Goal: Task Accomplishment & Management: Manage account settings

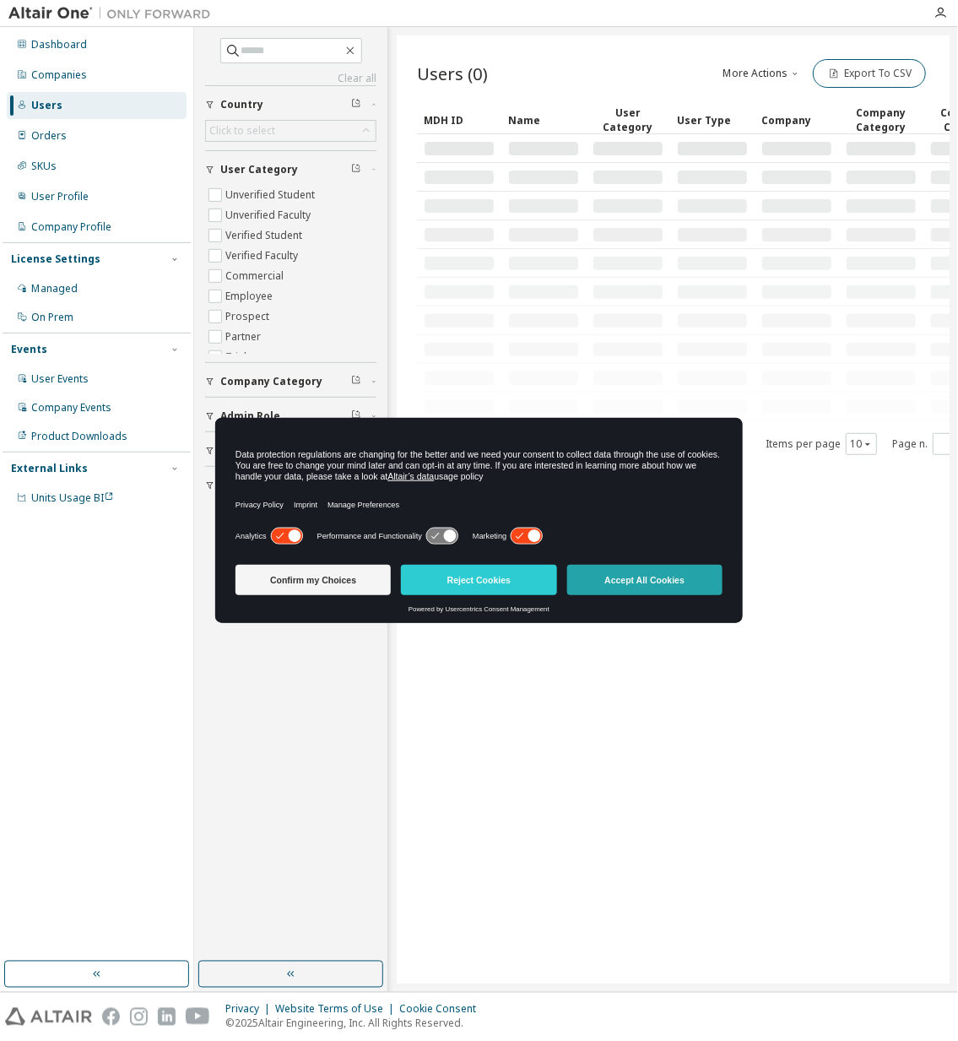
click at [637, 580] on button "Accept All Cookies" at bounding box center [644, 580] width 155 height 30
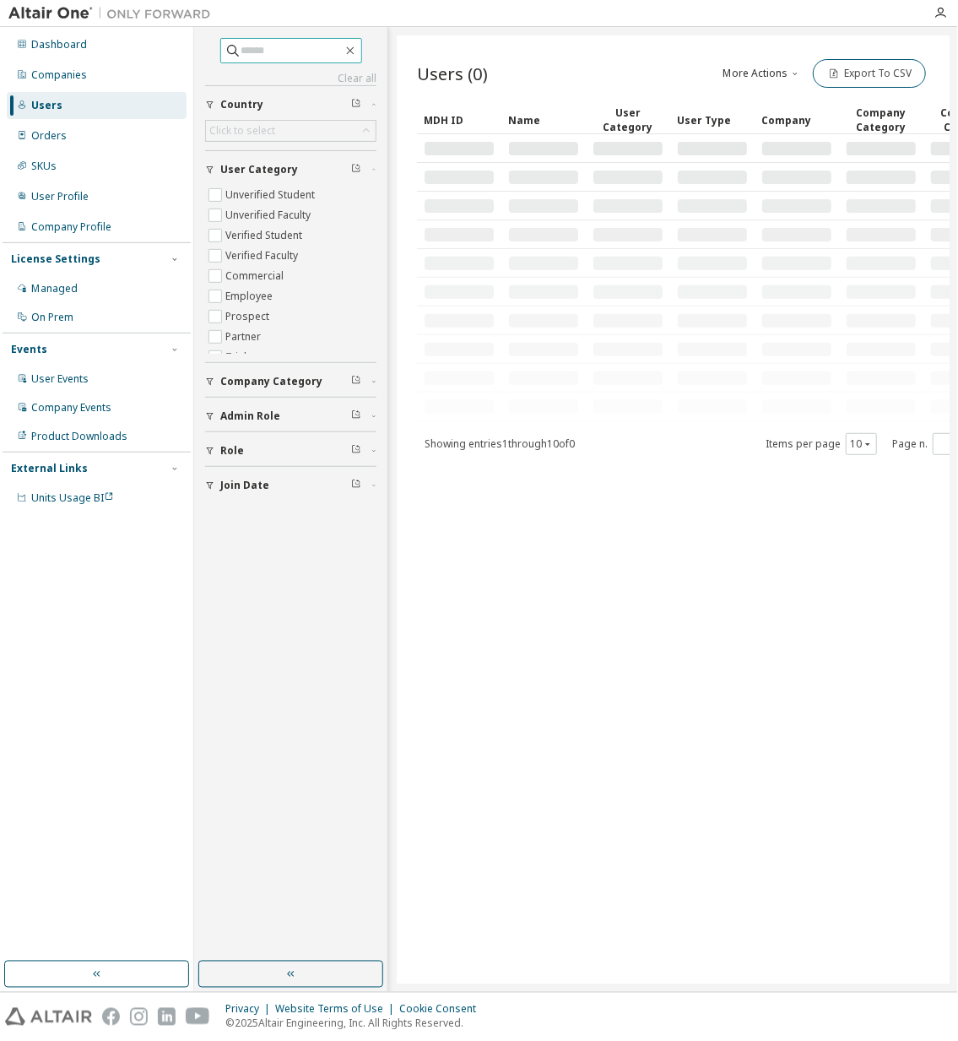
click at [283, 48] on input "text" at bounding box center [292, 50] width 101 height 17
paste input "**********"
type input "**********"
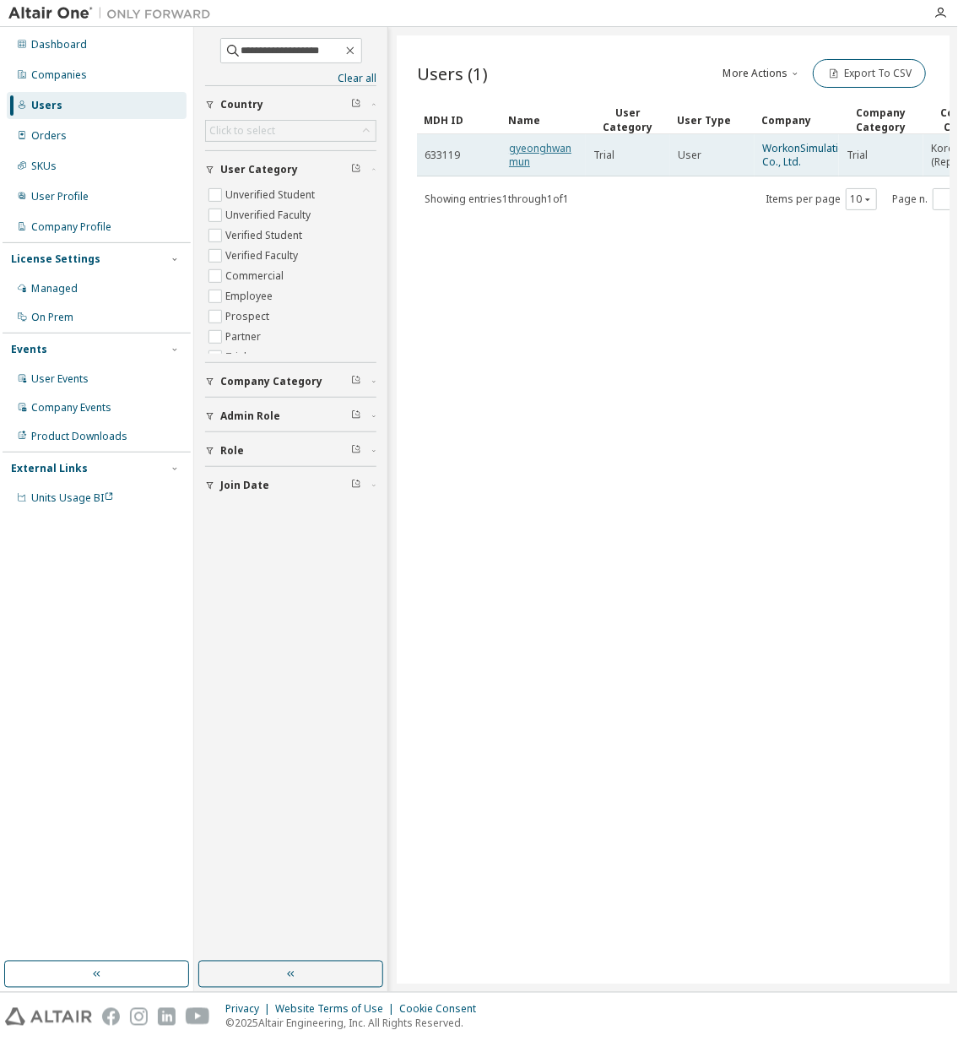
click at [544, 146] on link "gyeonghwan mun" at bounding box center [540, 155] width 62 height 28
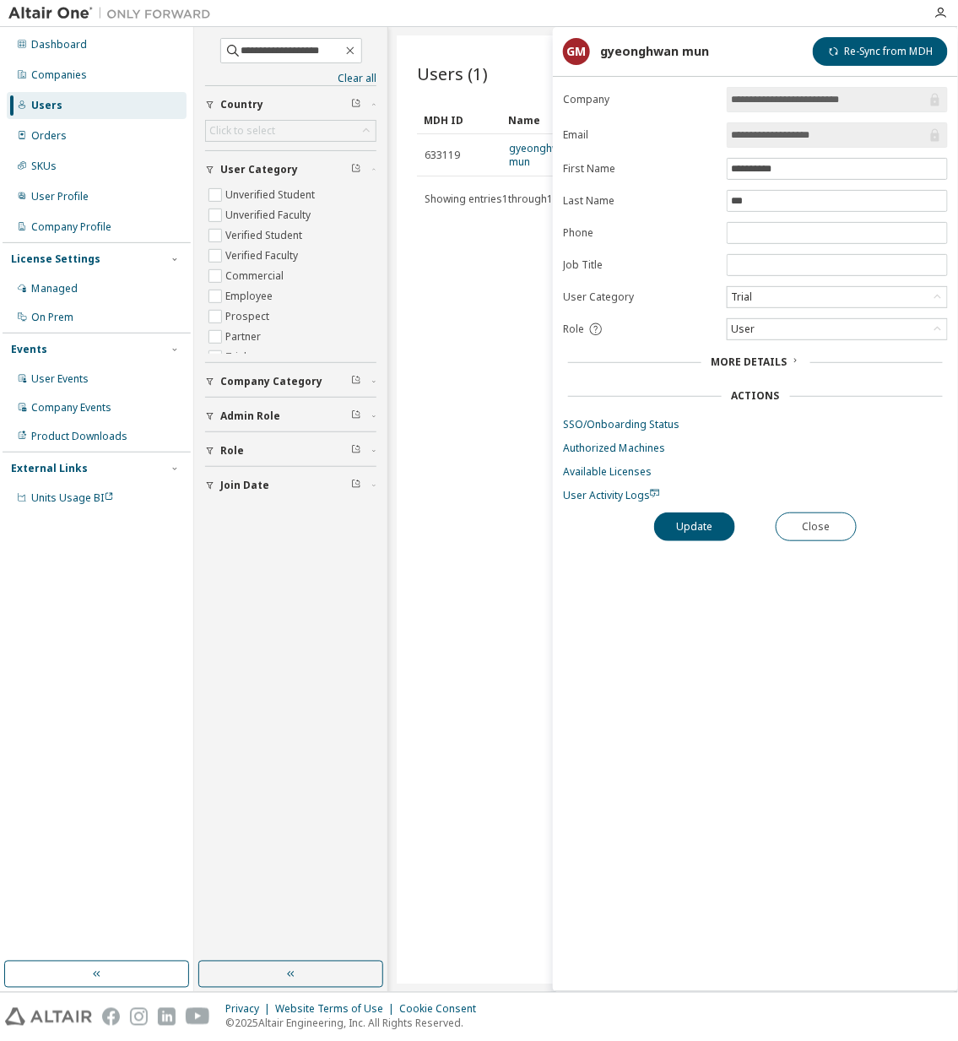
click at [487, 453] on div "Users (1) More Actions Import From CSV Export To CSV Clear Load Save Save As Fi…" at bounding box center [673, 509] width 553 height 948
click at [728, 353] on div "More Details" at bounding box center [755, 362] width 385 height 24
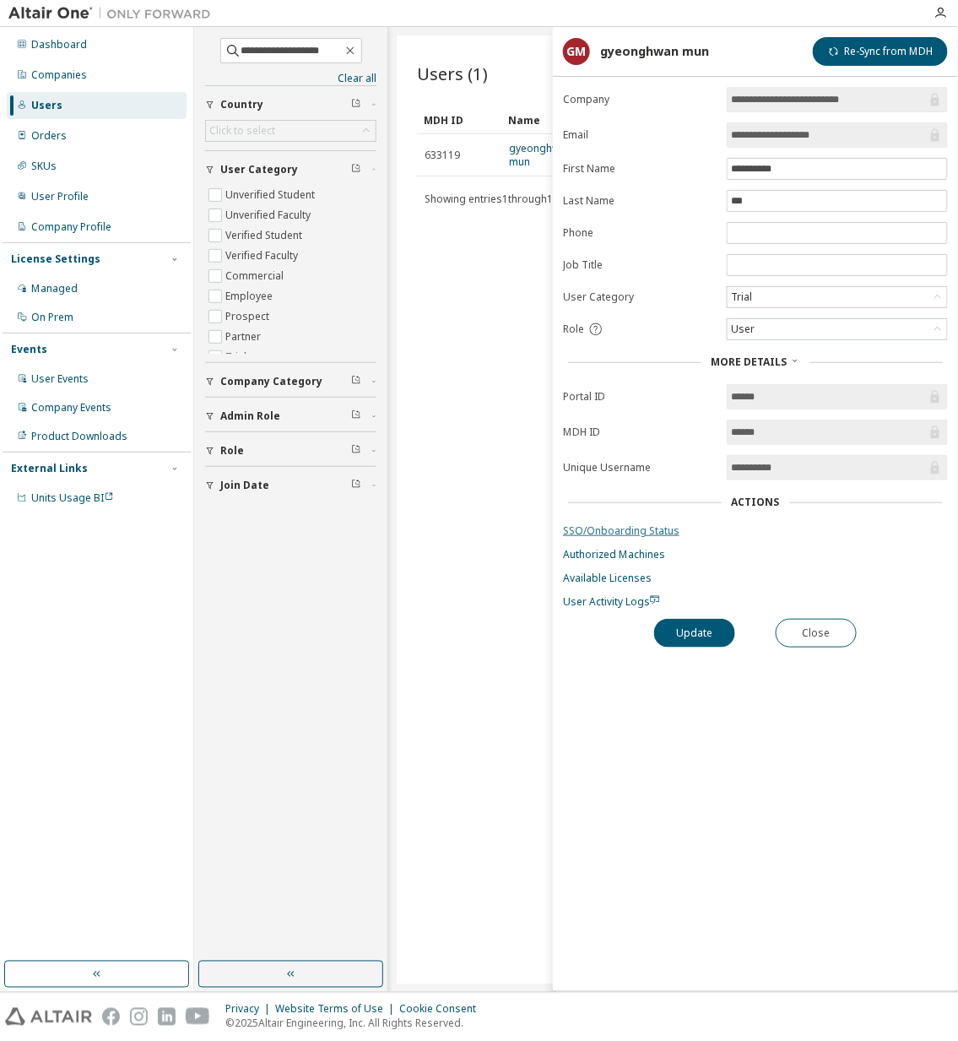
click at [640, 534] on link "SSO/Onboarding Status" at bounding box center [755, 531] width 385 height 14
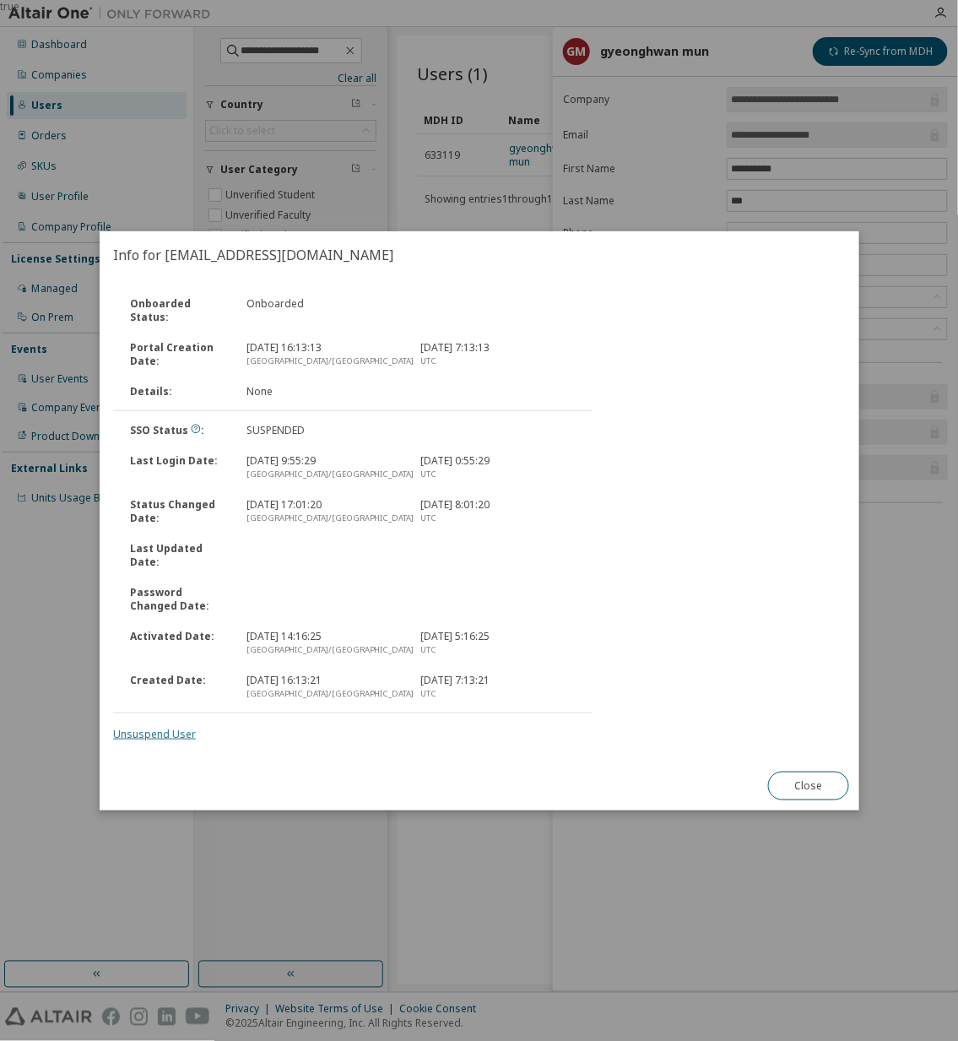
click at [178, 727] on link "Unsuspend User" at bounding box center [154, 734] width 83 height 14
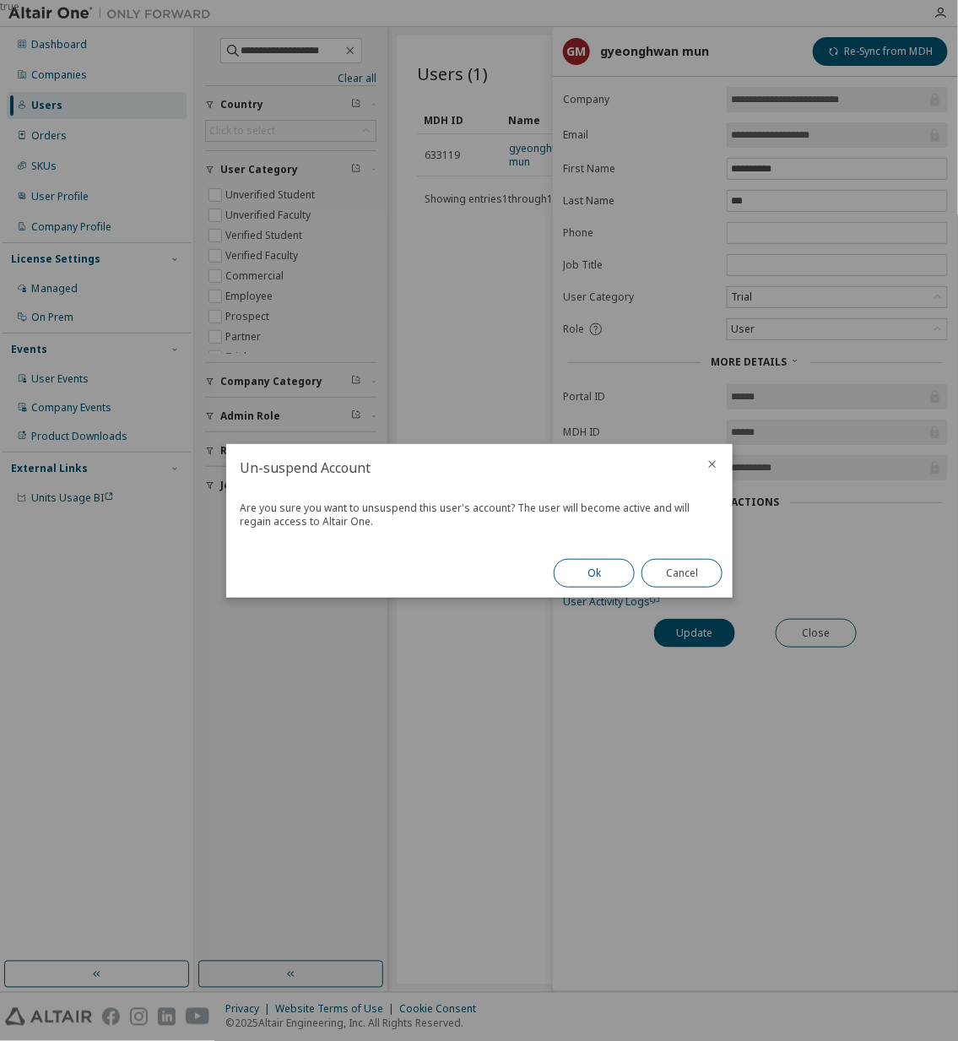
click at [583, 574] on button "Ok" at bounding box center [594, 573] width 81 height 29
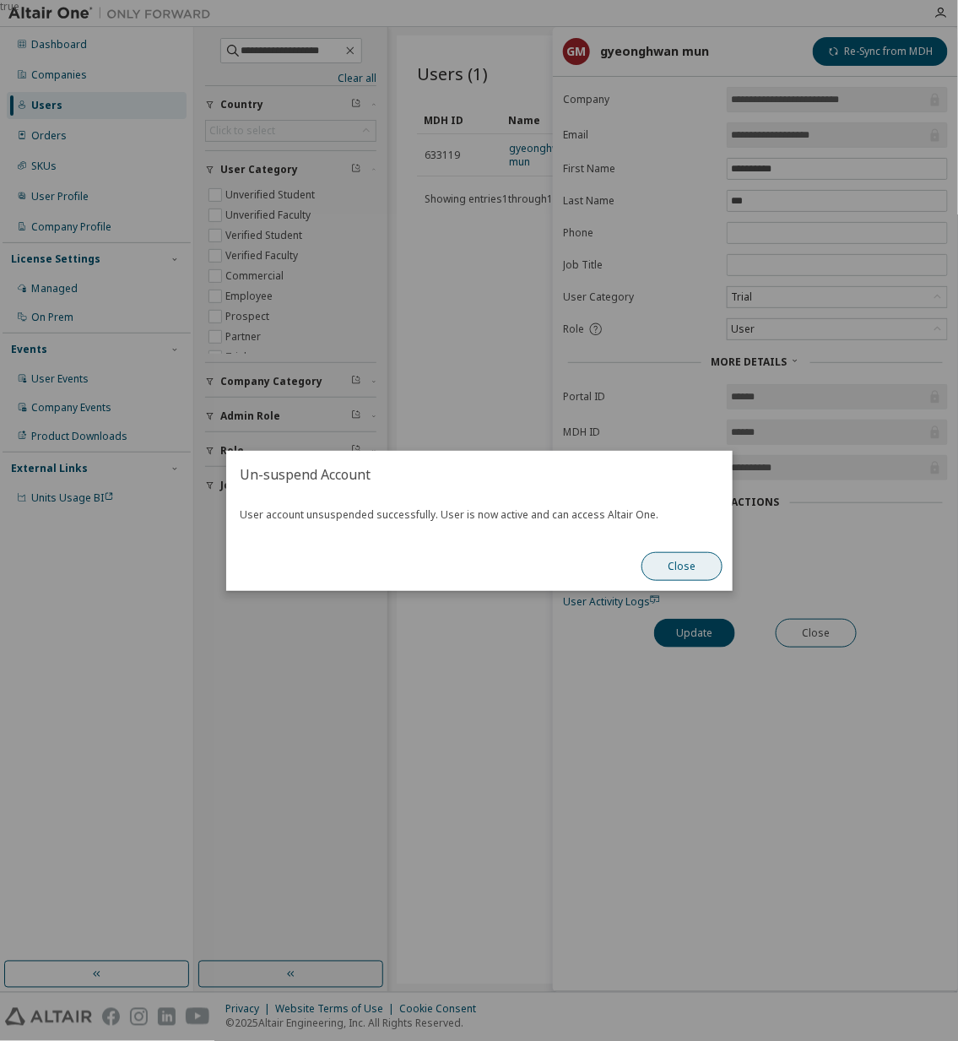
click at [679, 564] on button "Close" at bounding box center [682, 566] width 81 height 29
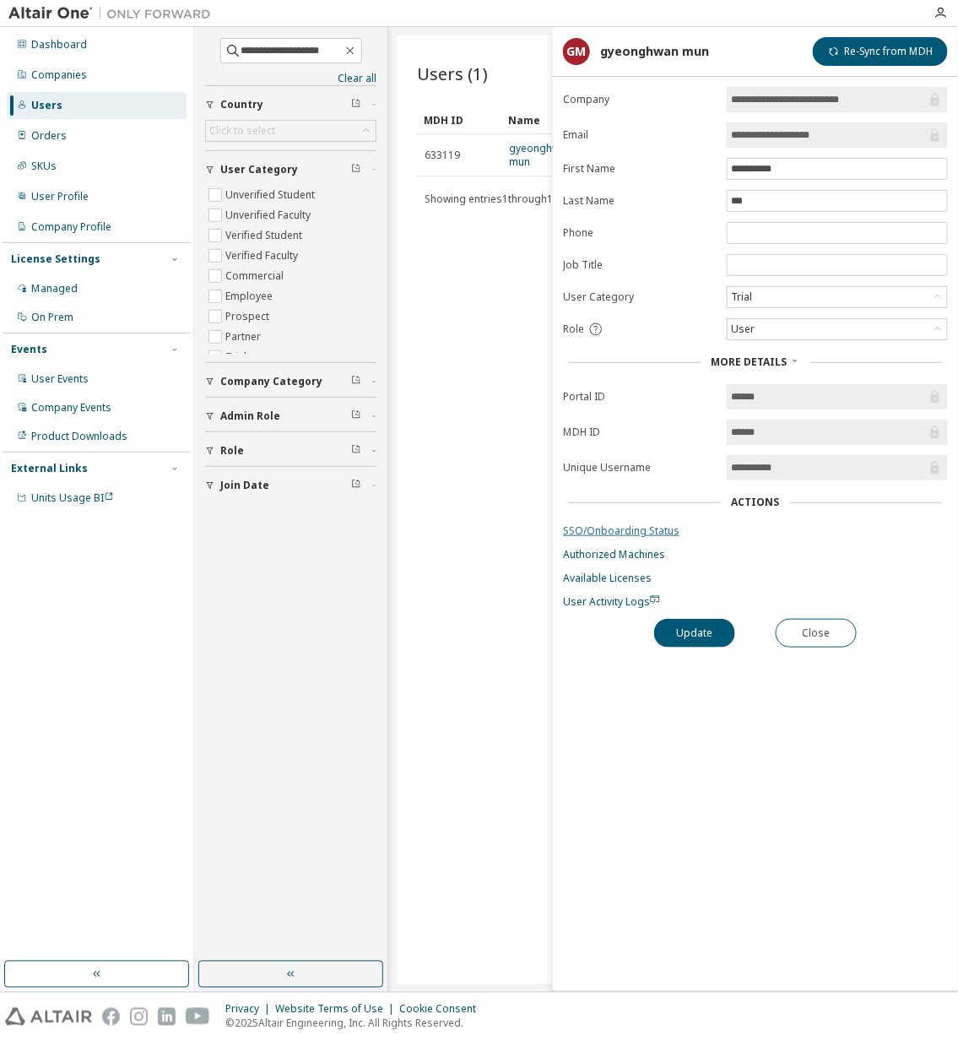
click at [644, 535] on link "SSO/Onboarding Status" at bounding box center [755, 531] width 385 height 14
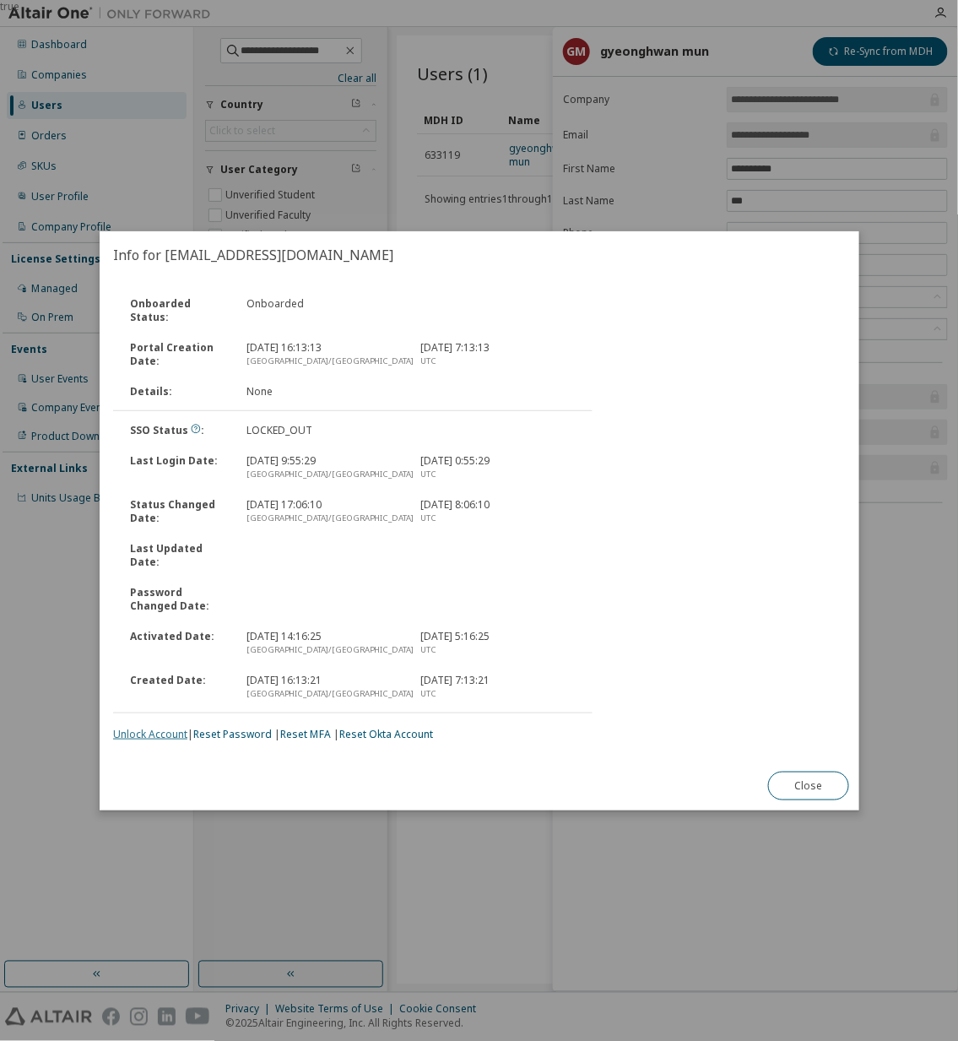
click at [167, 728] on link "Unlock Account" at bounding box center [150, 734] width 74 height 14
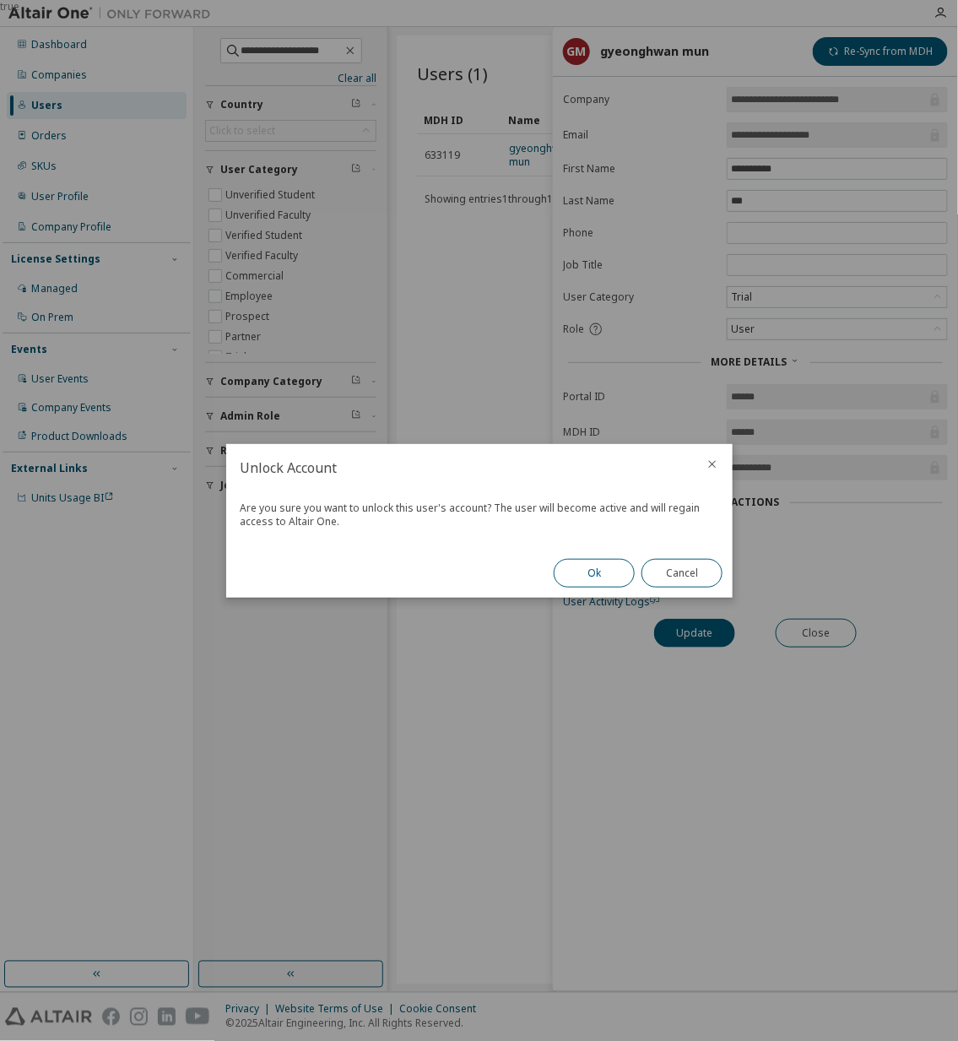
click at [563, 571] on button "Ok" at bounding box center [594, 573] width 81 height 29
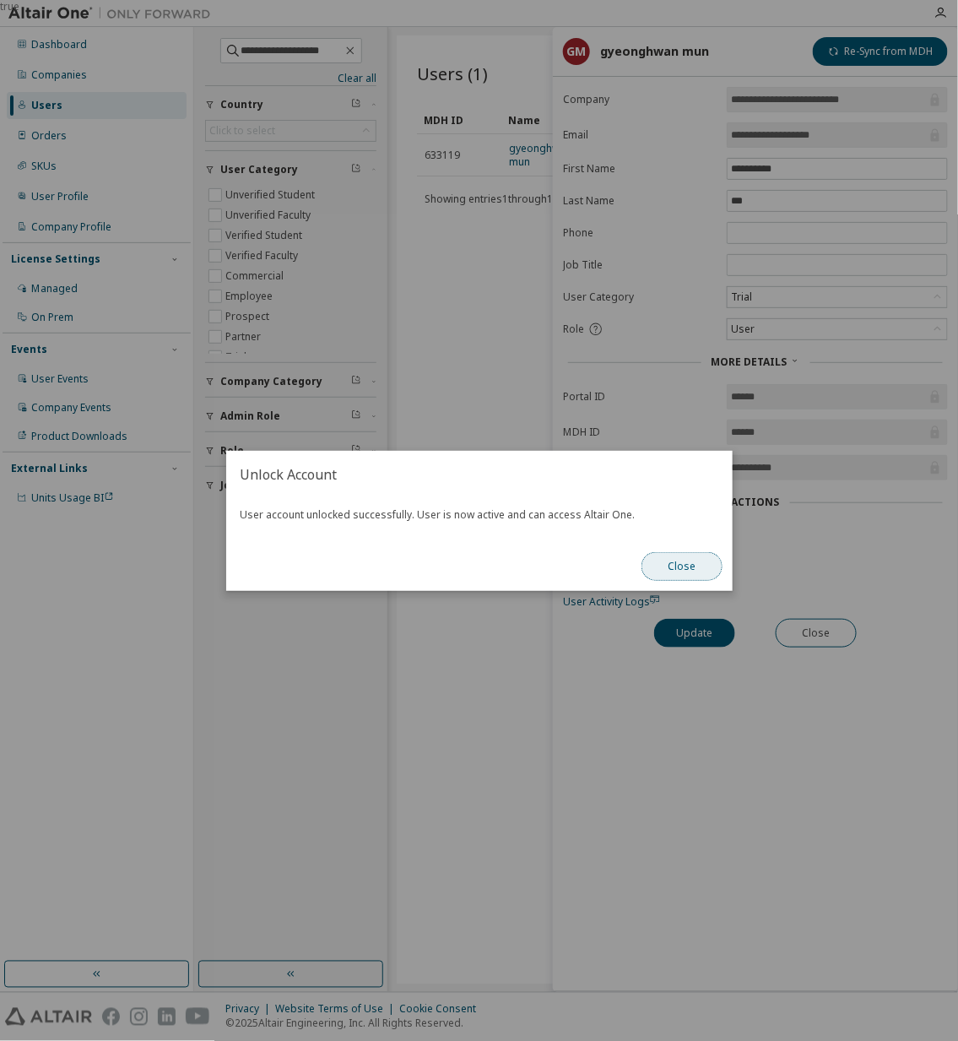
click at [685, 571] on button "Close" at bounding box center [682, 566] width 81 height 29
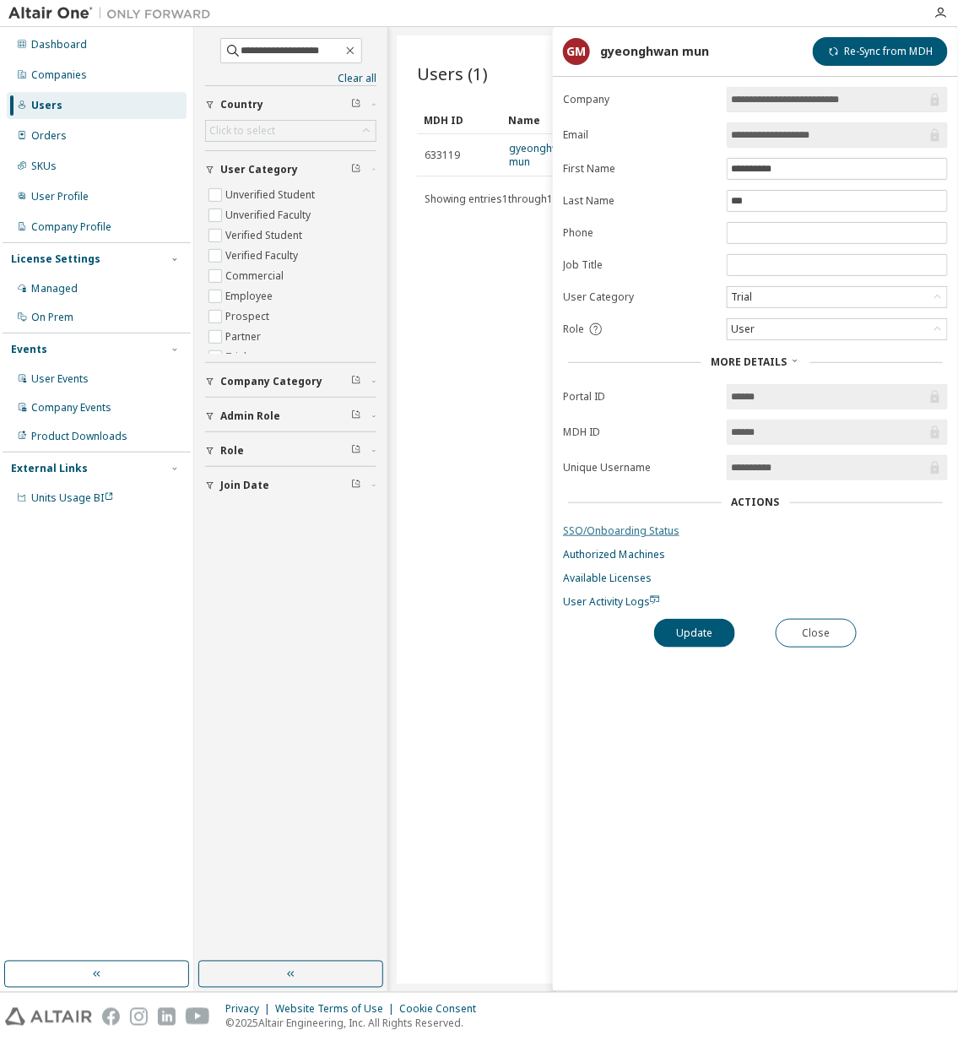
click at [635, 532] on link "SSO/Onboarding Status" at bounding box center [755, 531] width 385 height 14
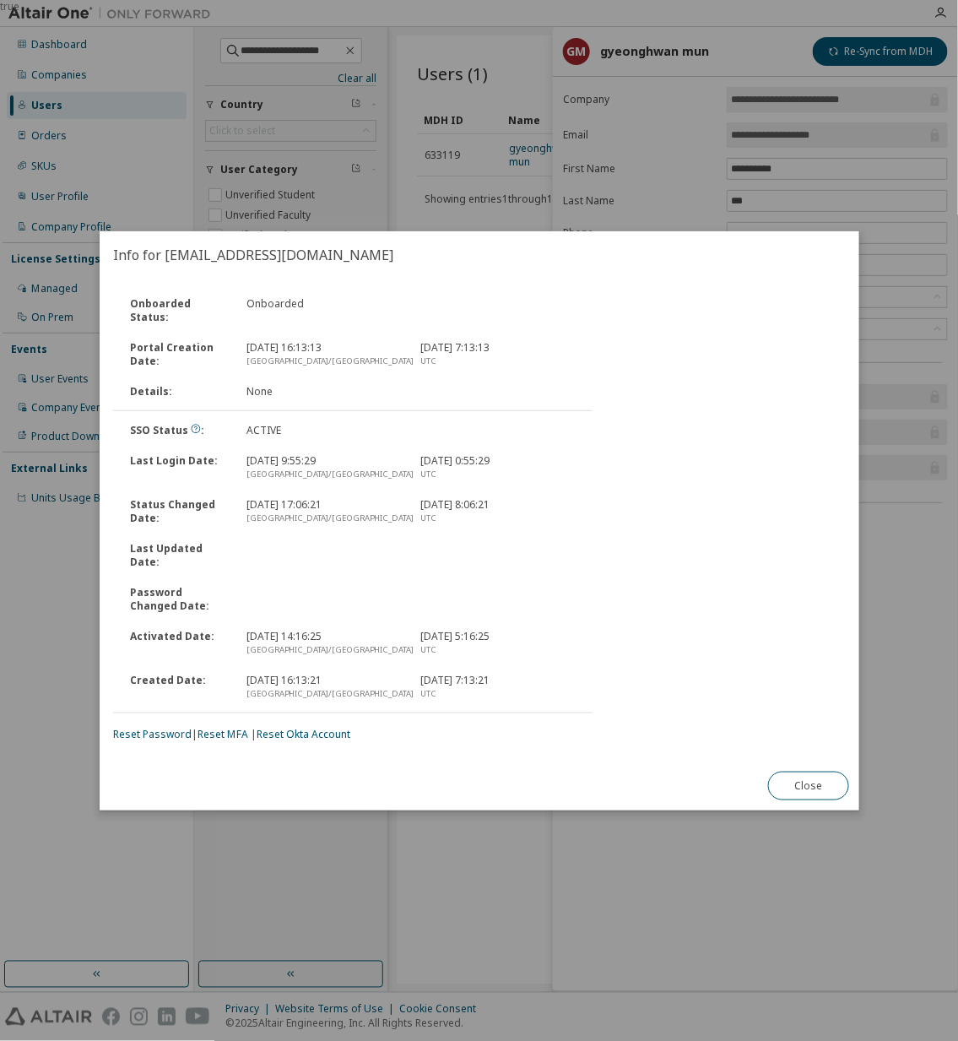
click at [166, 730] on link "Reset Password" at bounding box center [152, 734] width 79 height 14
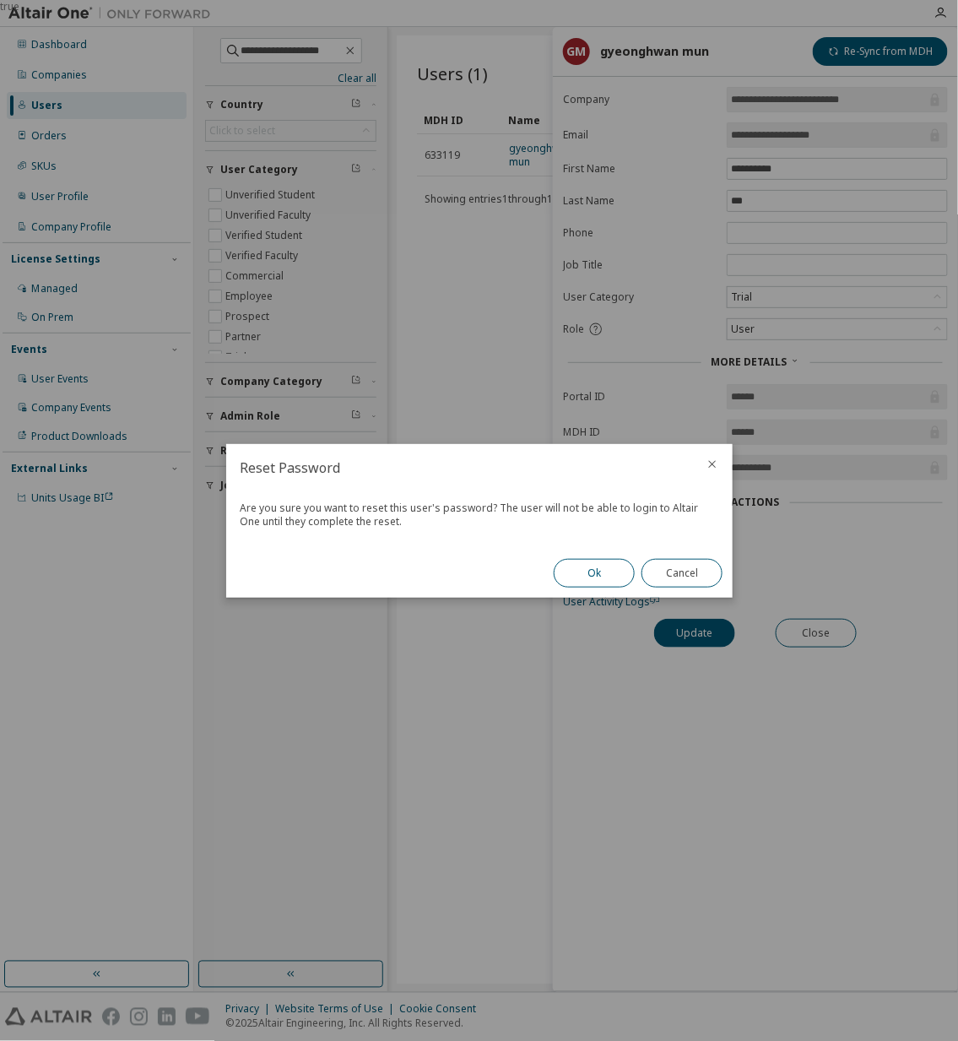
click at [603, 579] on button "Ok" at bounding box center [594, 573] width 81 height 29
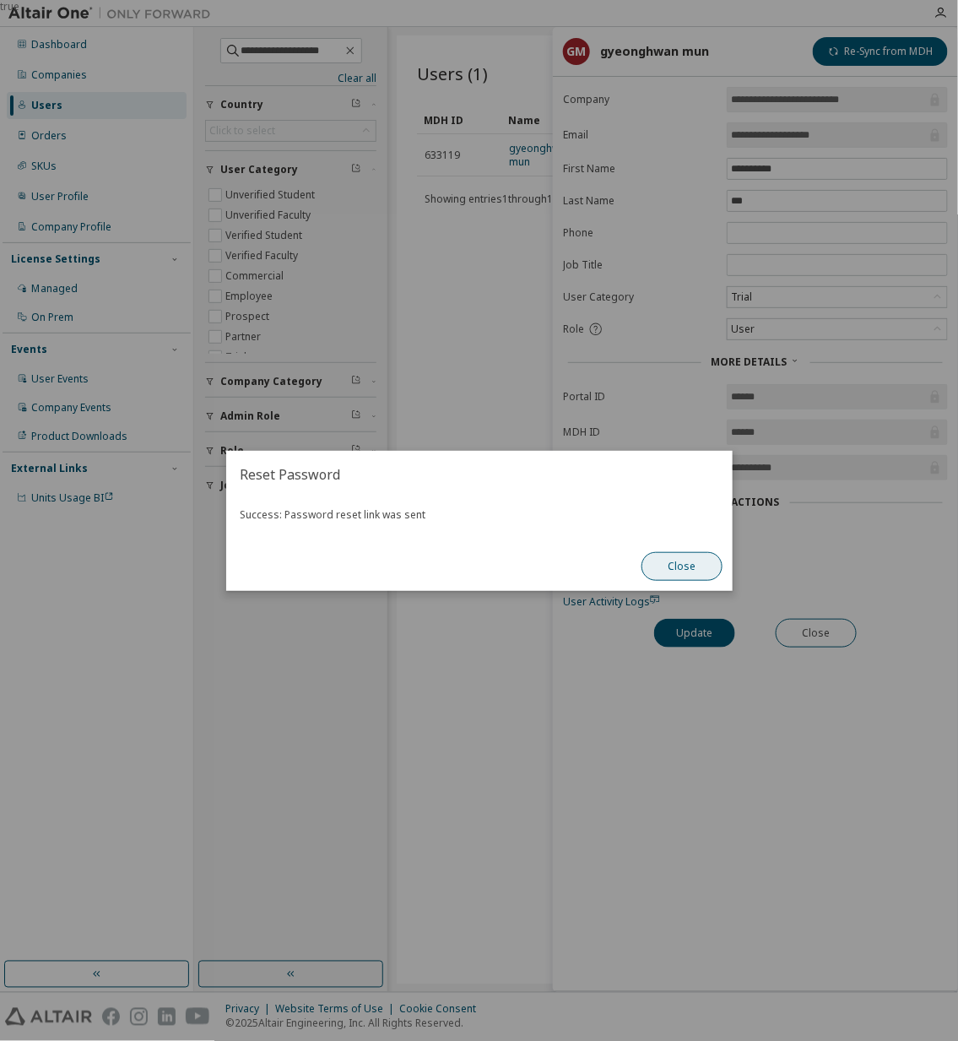
click at [708, 563] on button "Close" at bounding box center [682, 566] width 81 height 29
